Goal: Information Seeking & Learning: Learn about a topic

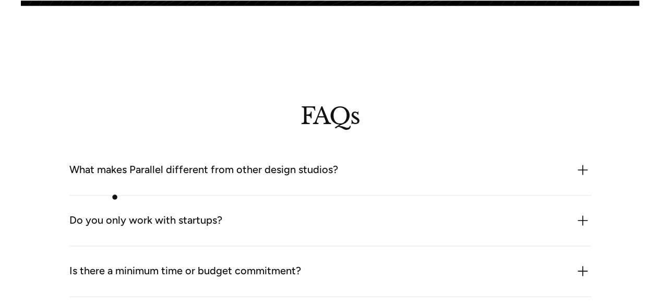
scroll to position [2539, 0]
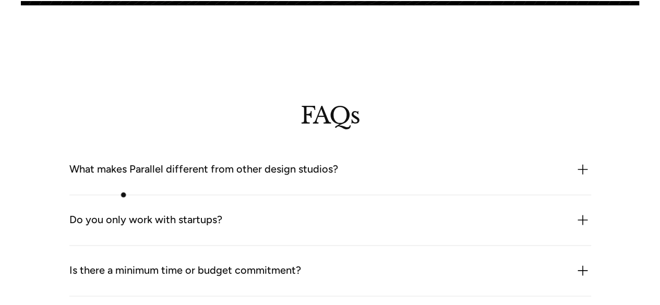
click at [129, 194] on div "What makes Parallel different from other design studios? We combine product thi…" at bounding box center [330, 170] width 522 height 51
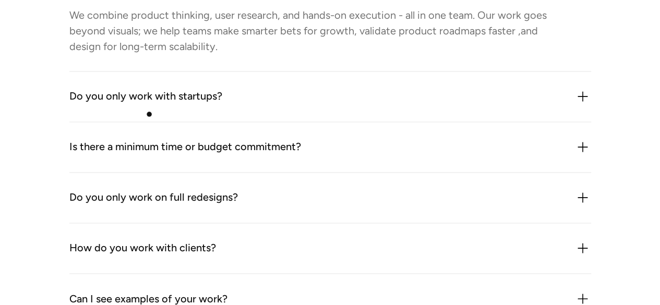
scroll to position [2717, 0]
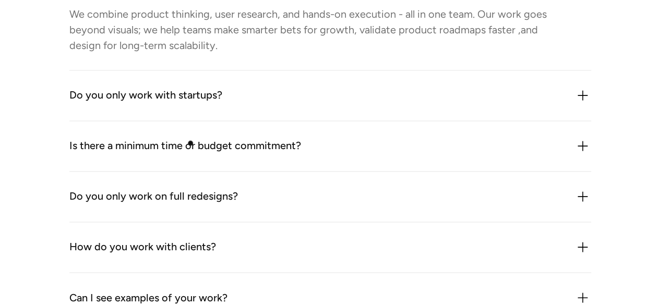
click at [192, 144] on div "Is there a minimum time or budget commitment?" at bounding box center [185, 146] width 232 height 17
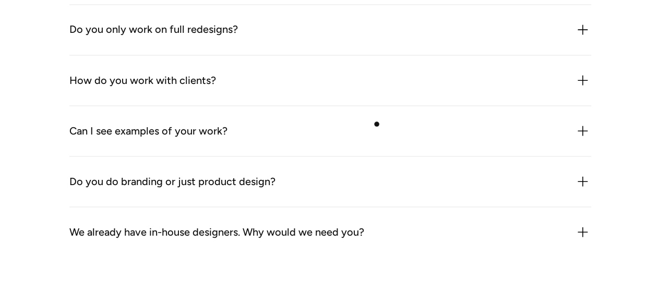
scroll to position [2923, 0]
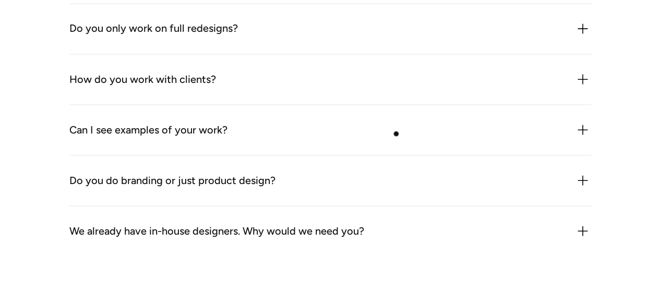
click at [412, 138] on div "Can I see examples of your work?" at bounding box center [330, 130] width 522 height 17
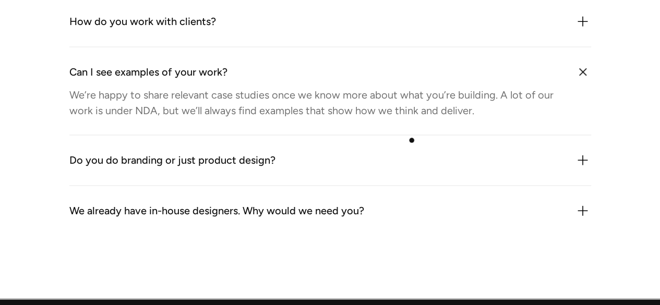
scroll to position [3008, 0]
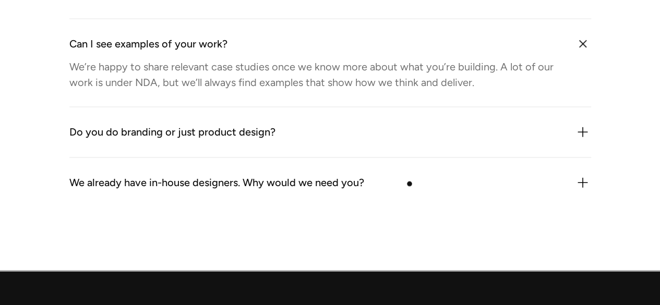
click at [410, 184] on div "We already have in-house designers. Why would we need you?" at bounding box center [330, 183] width 522 height 17
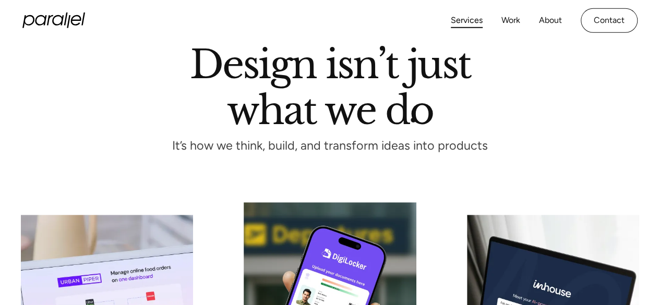
scroll to position [0, 0]
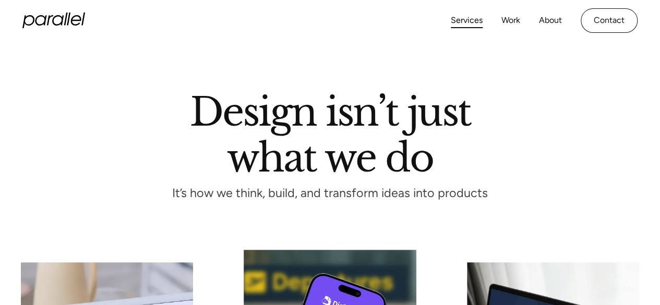
click at [63, 18] on icon "home" at bounding box center [57, 20] width 11 height 10
